Goal: Navigation & Orientation: Go to known website

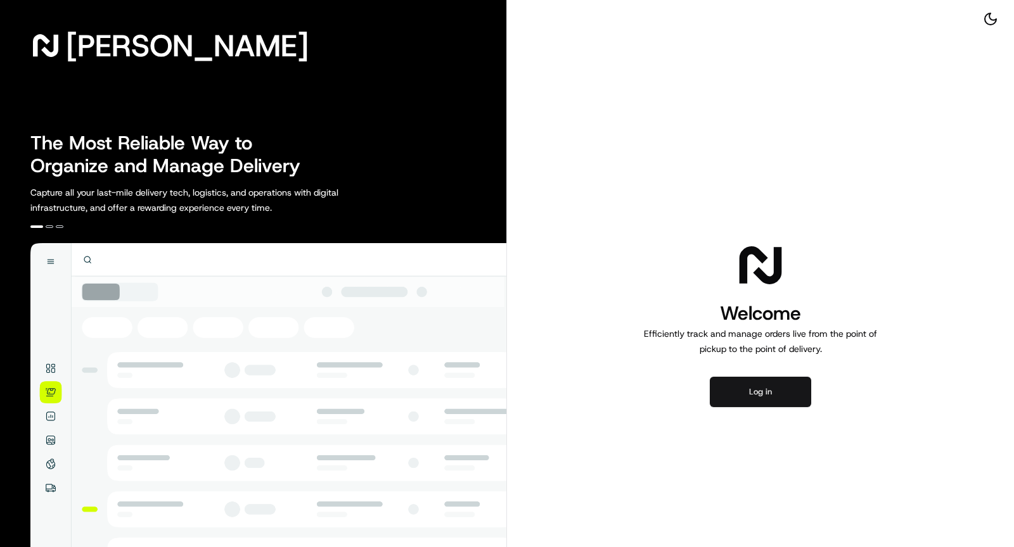
click at [749, 391] on button "Log in" at bounding box center [759, 392] width 101 height 30
